Goal: Navigation & Orientation: Find specific page/section

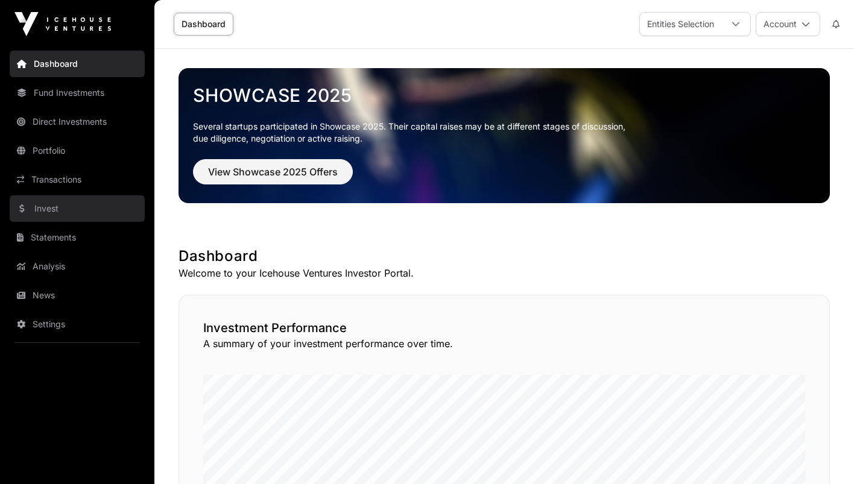
click at [51, 206] on link "Invest" at bounding box center [77, 208] width 135 height 27
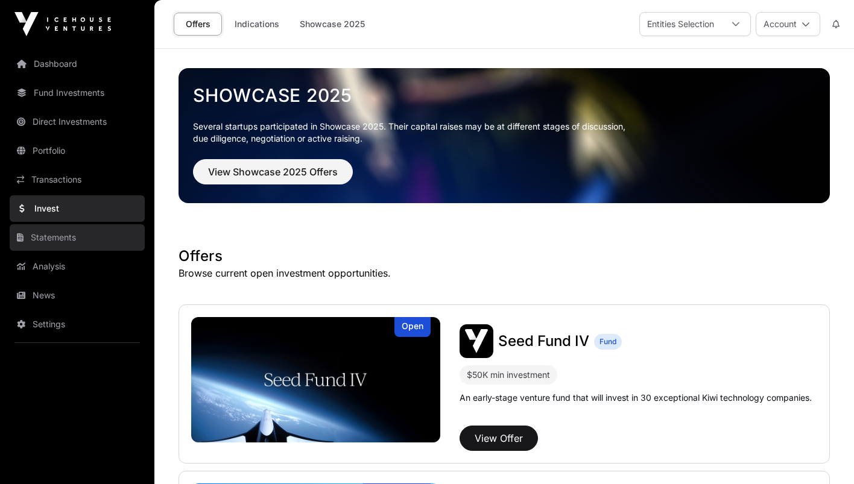
click at [57, 233] on link "Statements" at bounding box center [77, 237] width 135 height 27
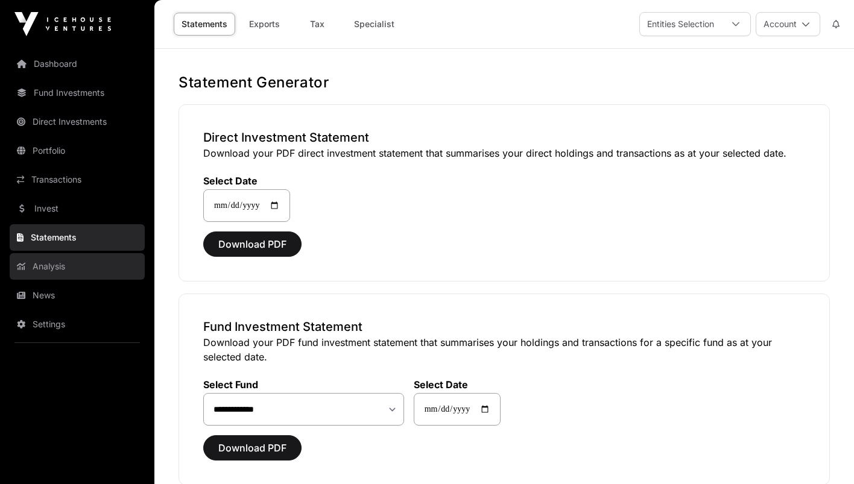
click at [51, 267] on link "Analysis" at bounding box center [77, 266] width 135 height 27
